Goal: Find specific page/section: Find specific page/section

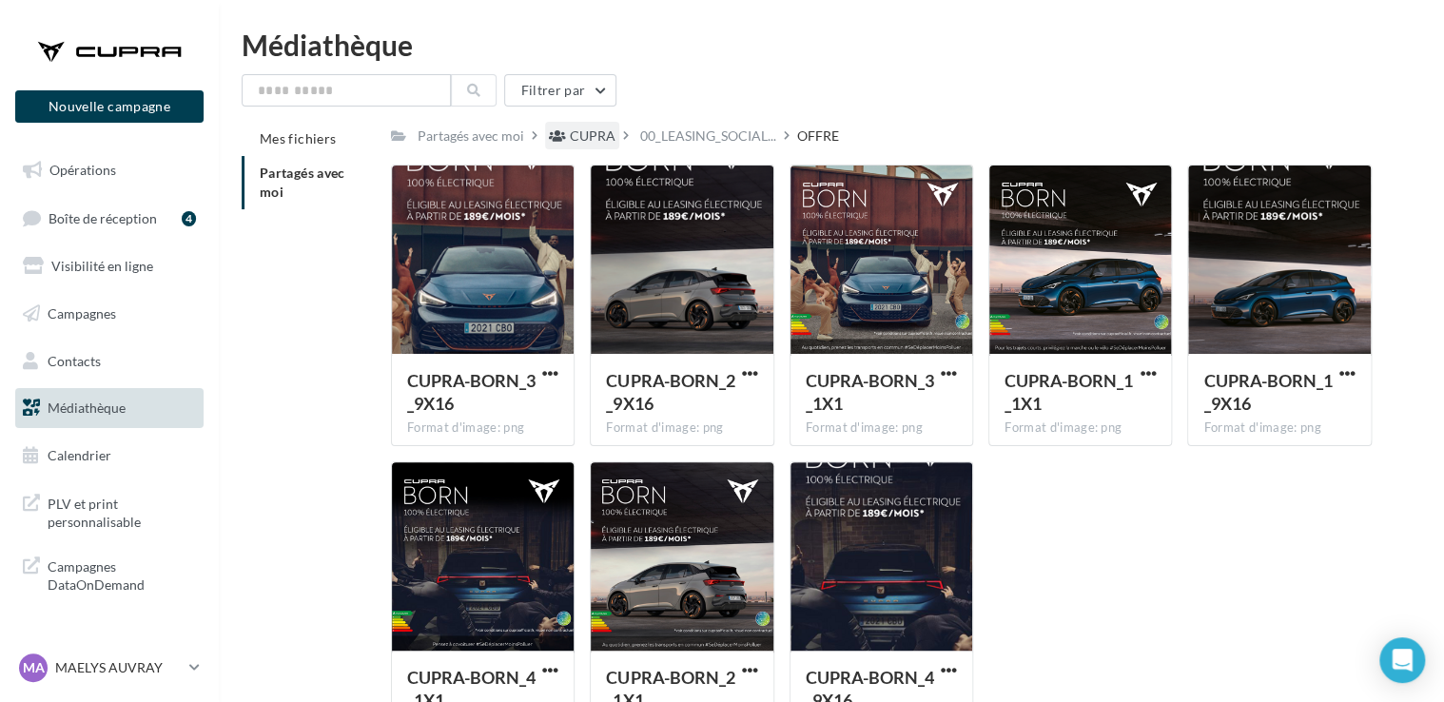
click at [594, 149] on div "CUPRA" at bounding box center [582, 136] width 74 height 28
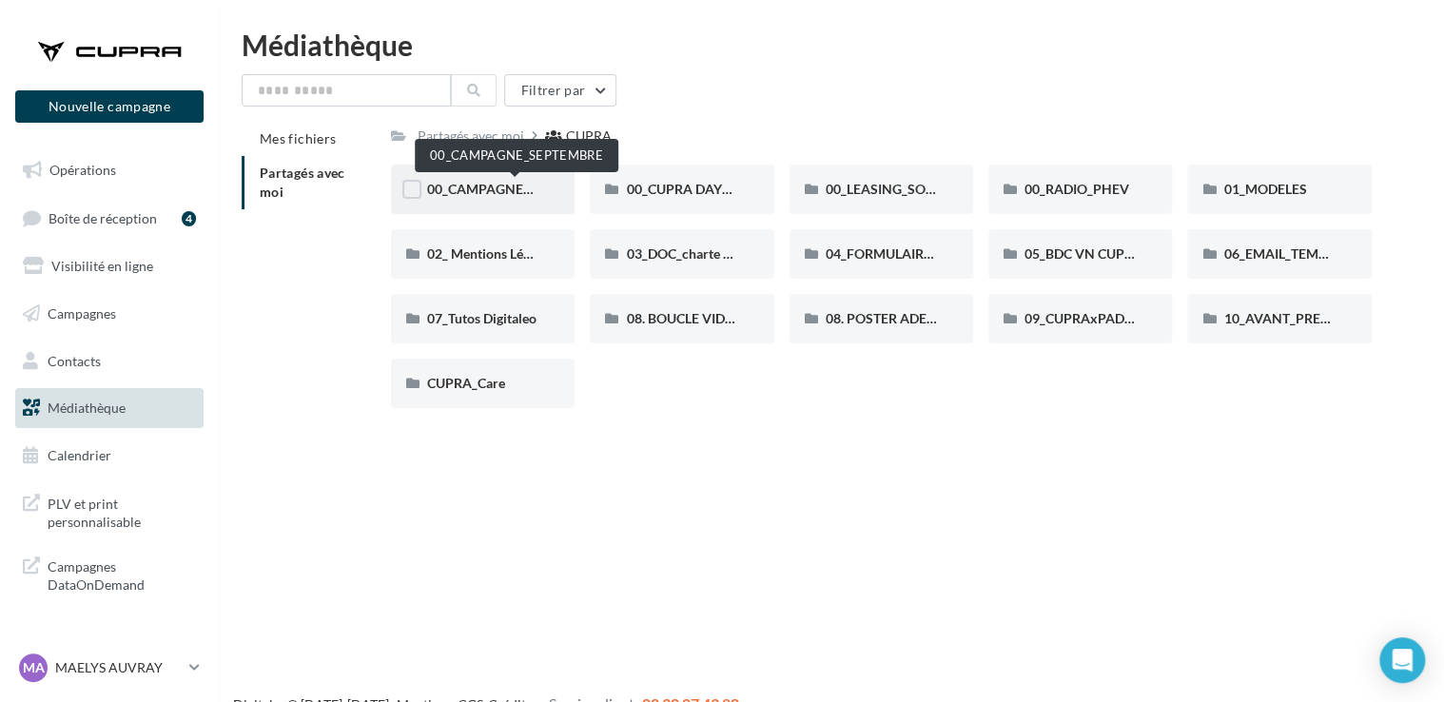
click at [501, 188] on span "00_CAMPAGNE_SEPTEMBRE" at bounding box center [516, 189] width 178 height 16
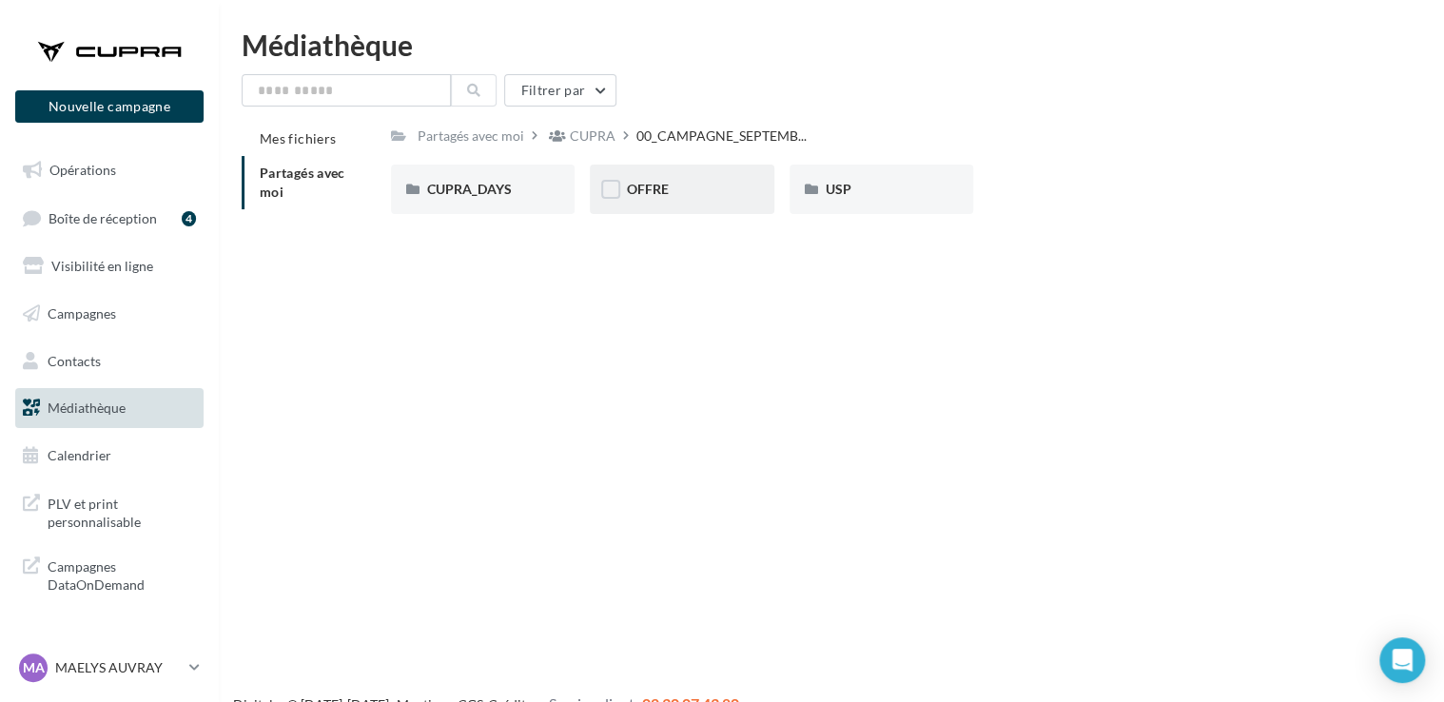
click at [675, 193] on div "OFFRE" at bounding box center [681, 189] width 111 height 19
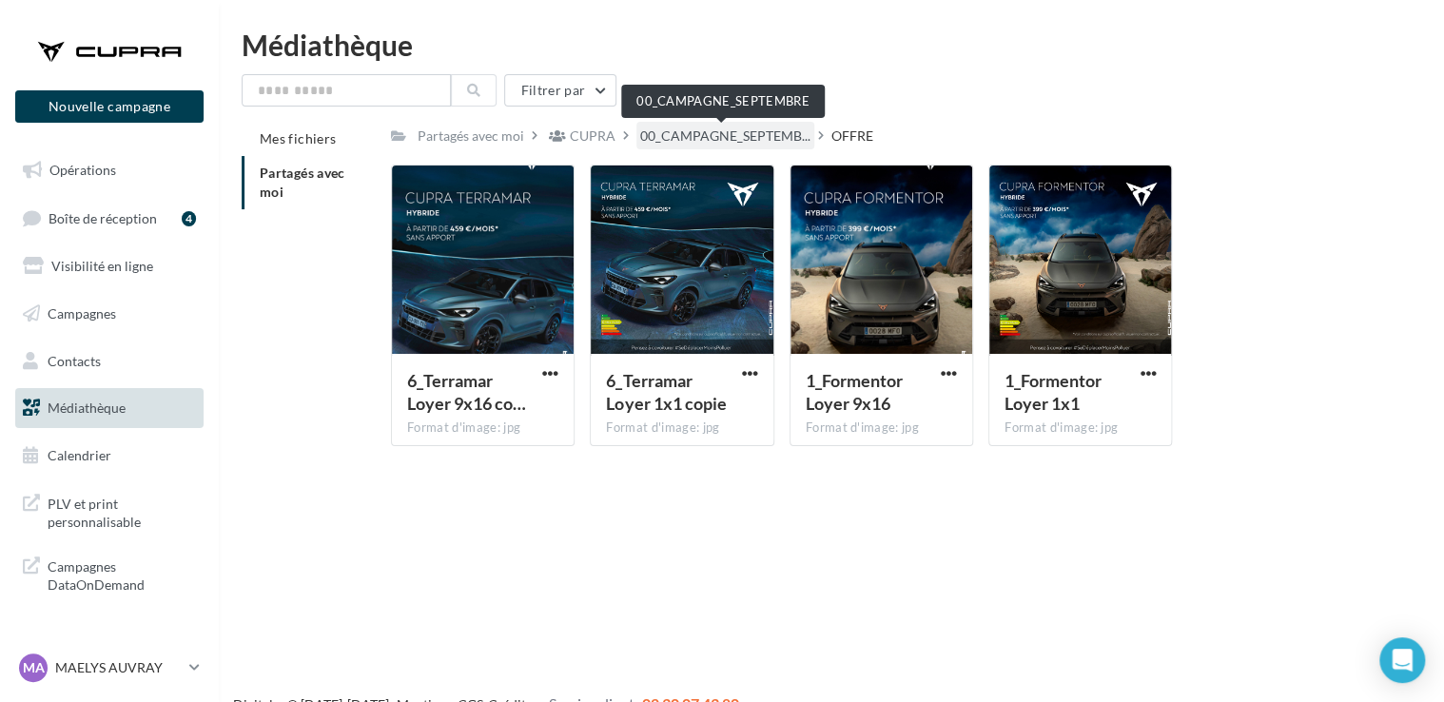
click at [747, 141] on span "00_CAMPAGNE_SEPTEMB..." at bounding box center [725, 136] width 170 height 19
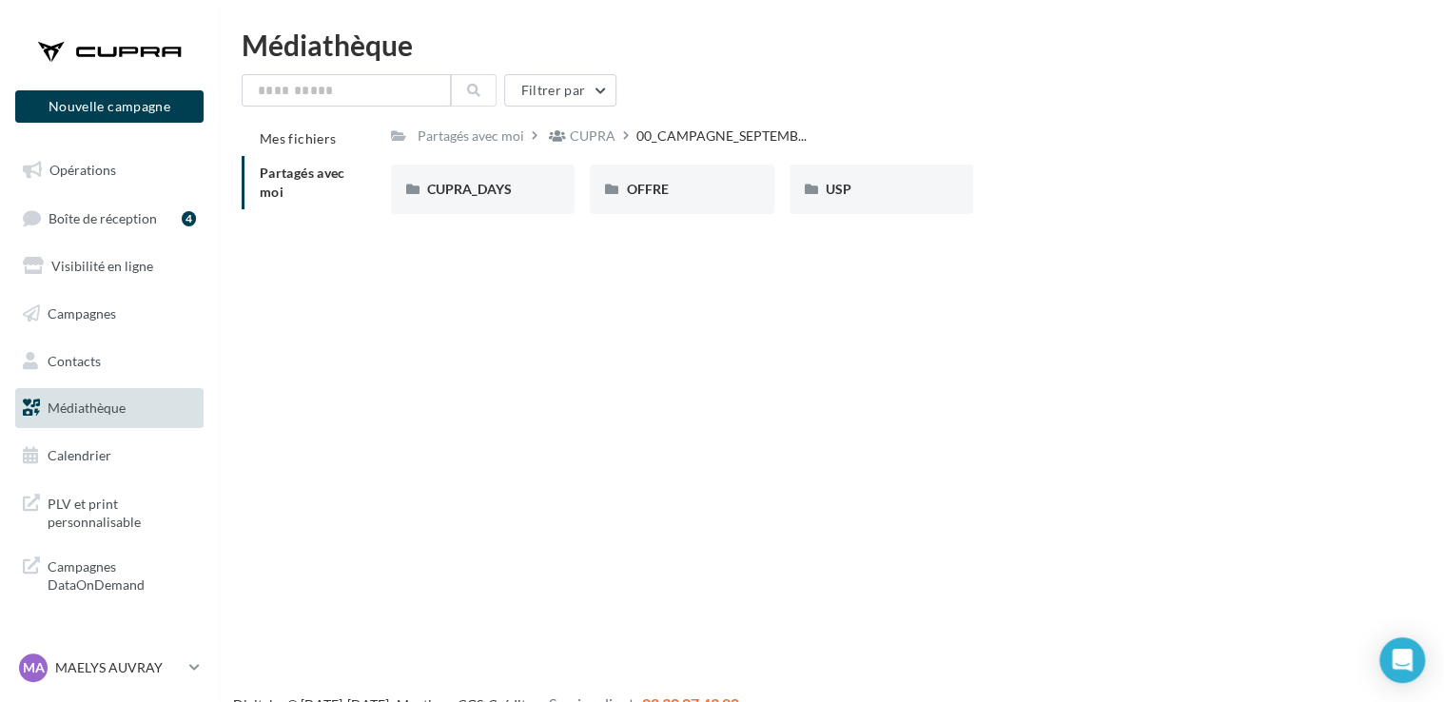
click at [480, 226] on div "CUPRA_DAYS CUPRA_DAYS OFFRE OFFRE USP USP" at bounding box center [889, 197] width 996 height 65
click at [582, 131] on div "CUPRA" at bounding box center [593, 136] width 46 height 19
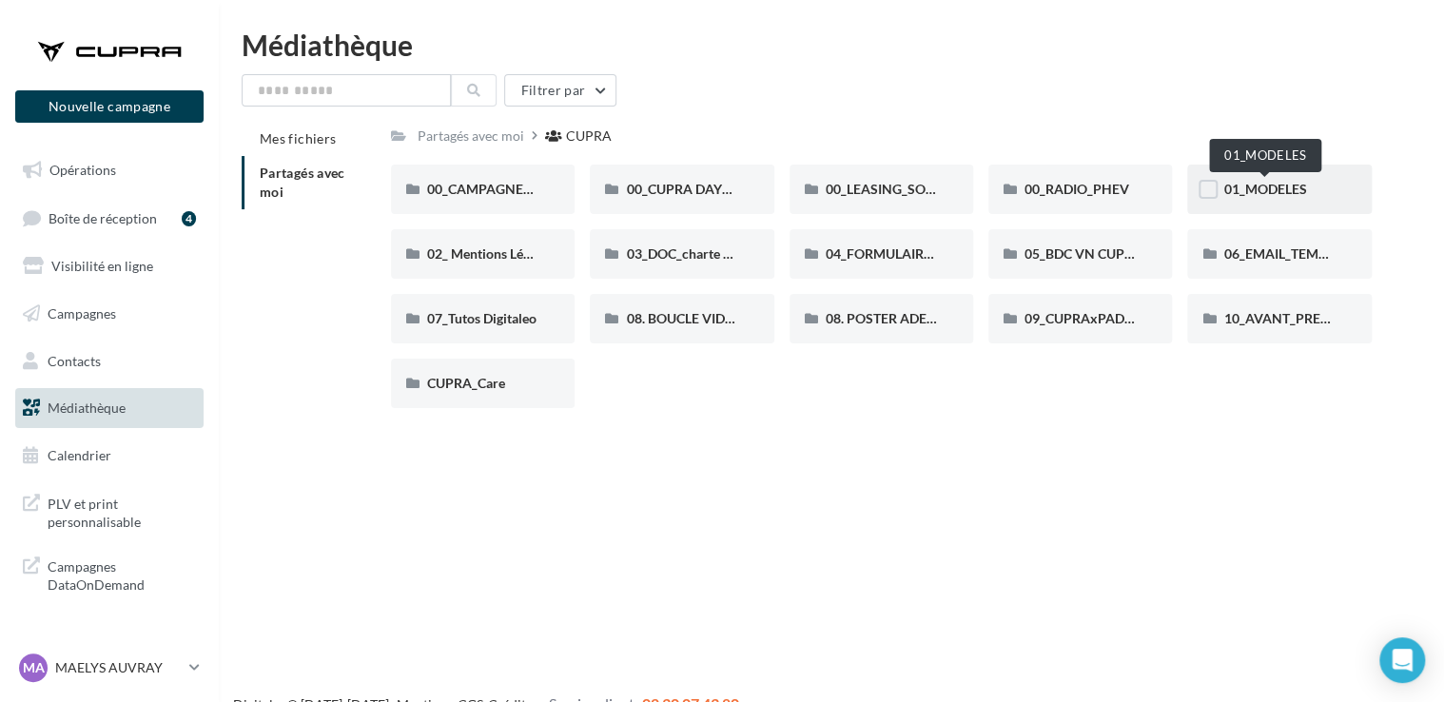
click at [1259, 195] on span "01_MODELES" at bounding box center [1264, 189] width 83 height 16
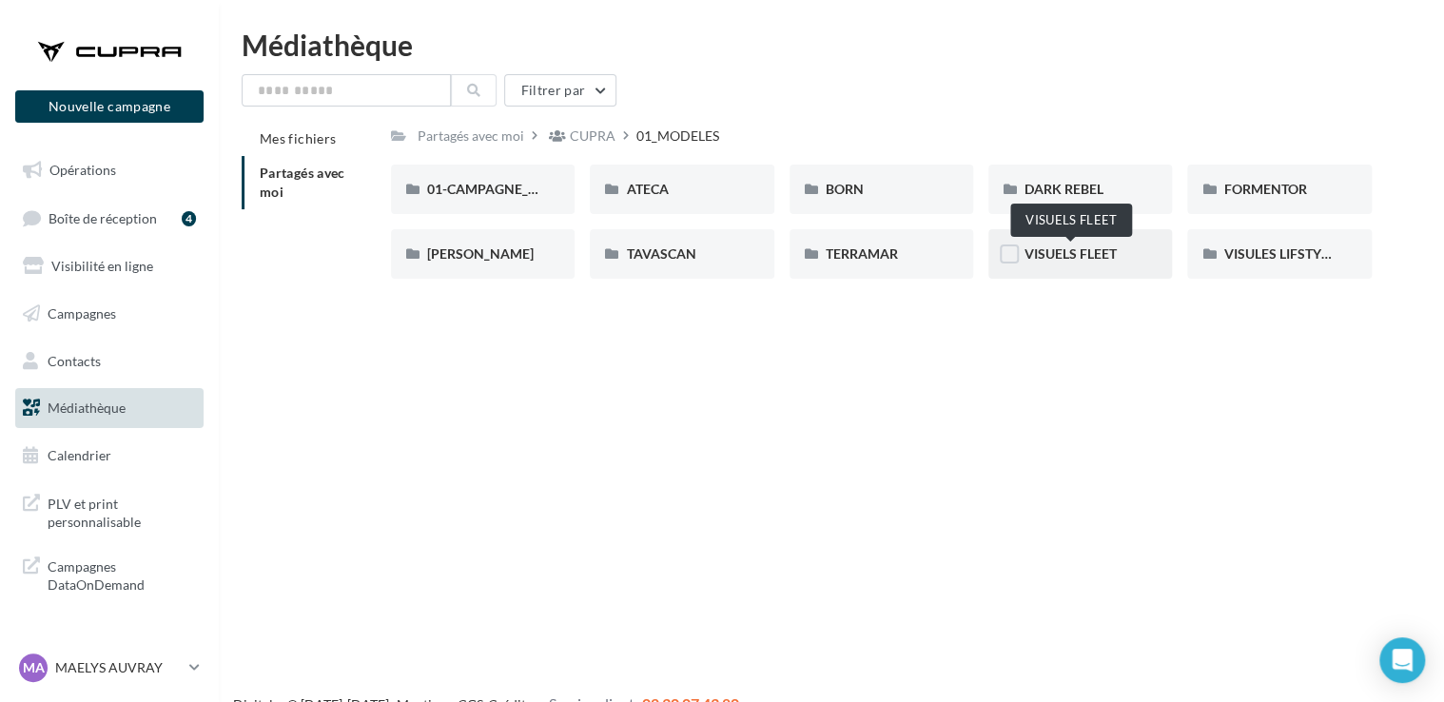
click at [1073, 252] on span "VISUELS FLEET" at bounding box center [1070, 253] width 92 height 16
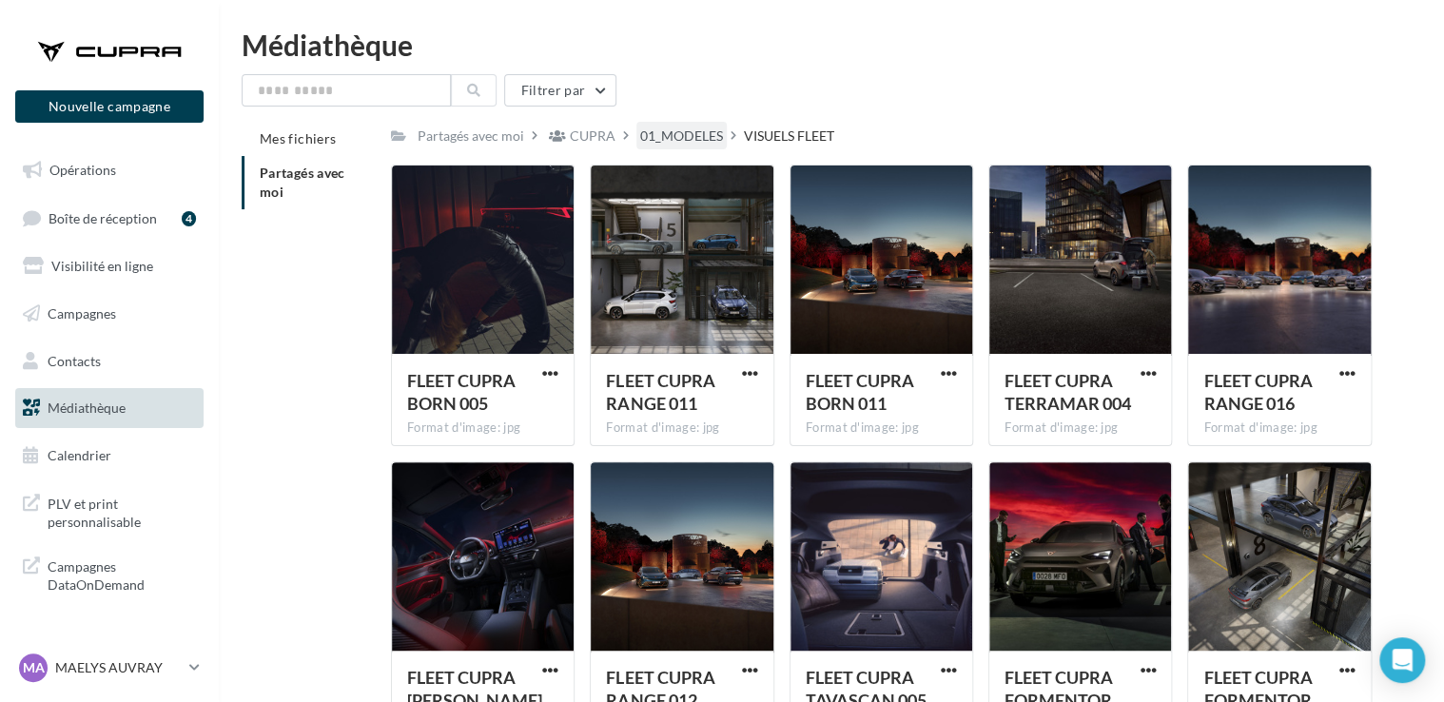
click at [642, 135] on div "01_MODELES" at bounding box center [681, 136] width 83 height 19
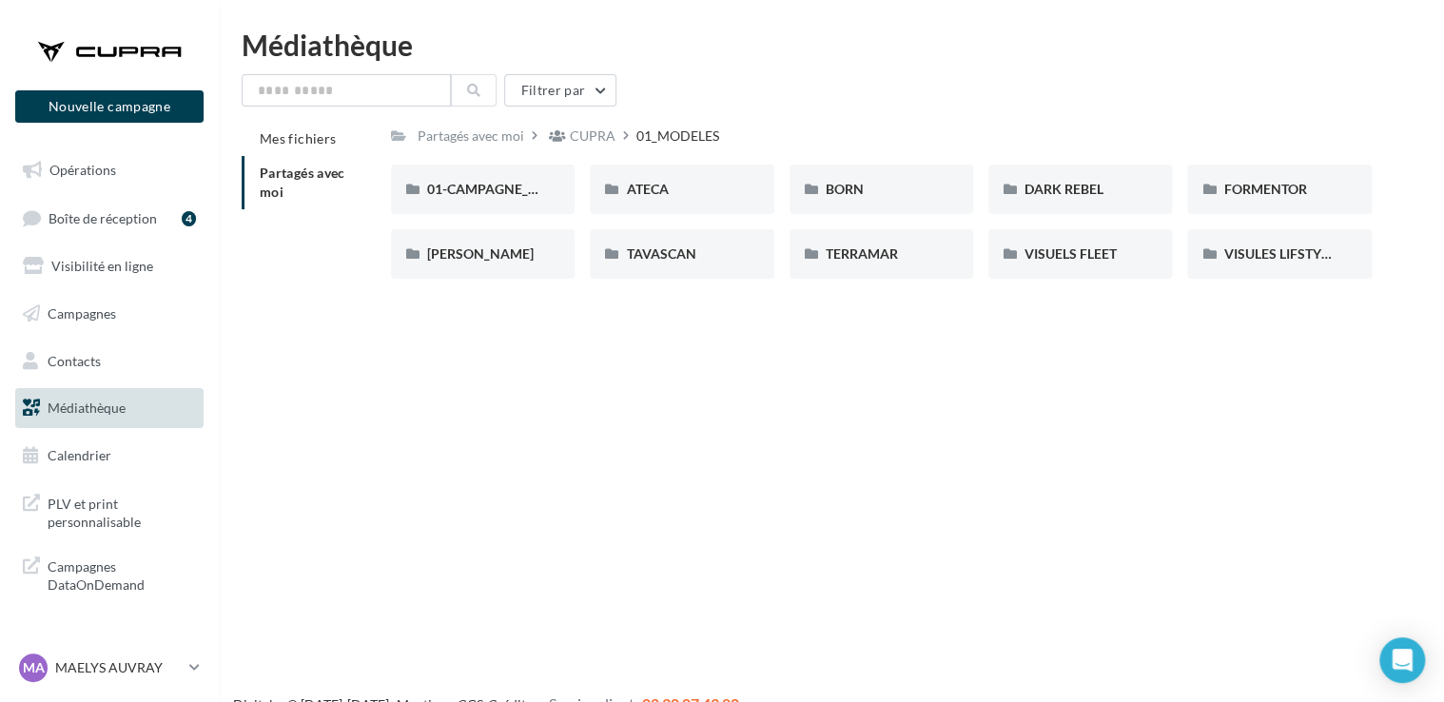
click at [594, 141] on div "CUPRA" at bounding box center [593, 136] width 46 height 19
